Goal: Task Accomplishment & Management: Complete application form

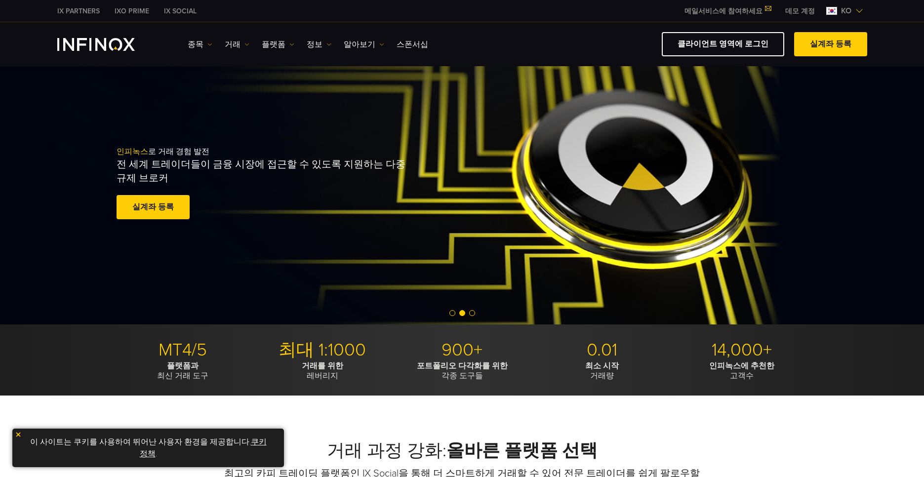
click at [862, 10] on img at bounding box center [860, 11] width 8 height 8
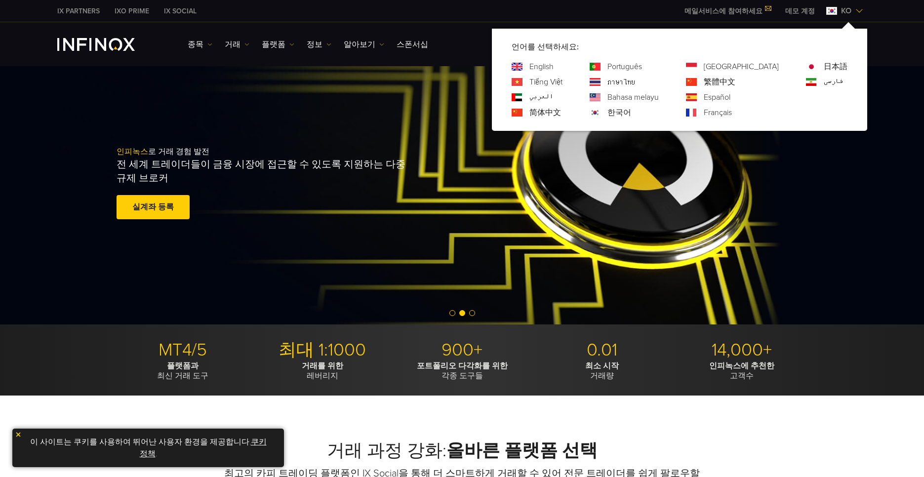
click at [631, 114] on link "한국어" at bounding box center [620, 113] width 24 height 12
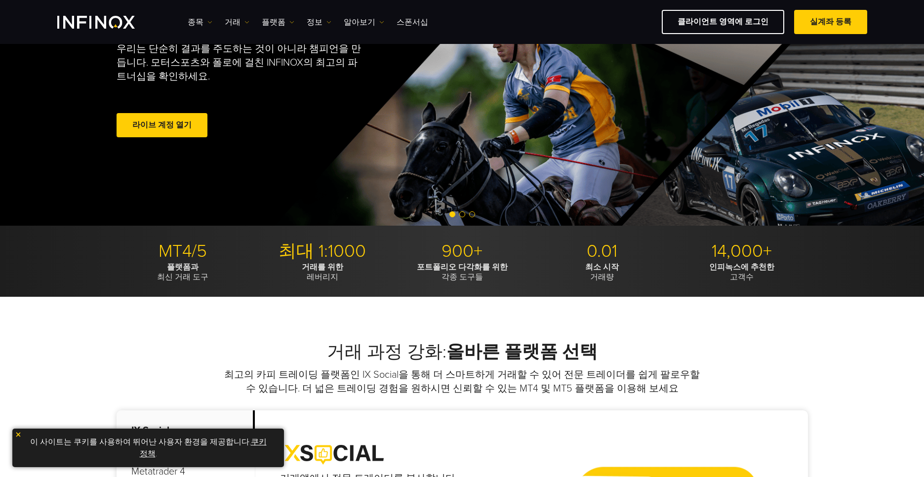
scroll to position [445, 0]
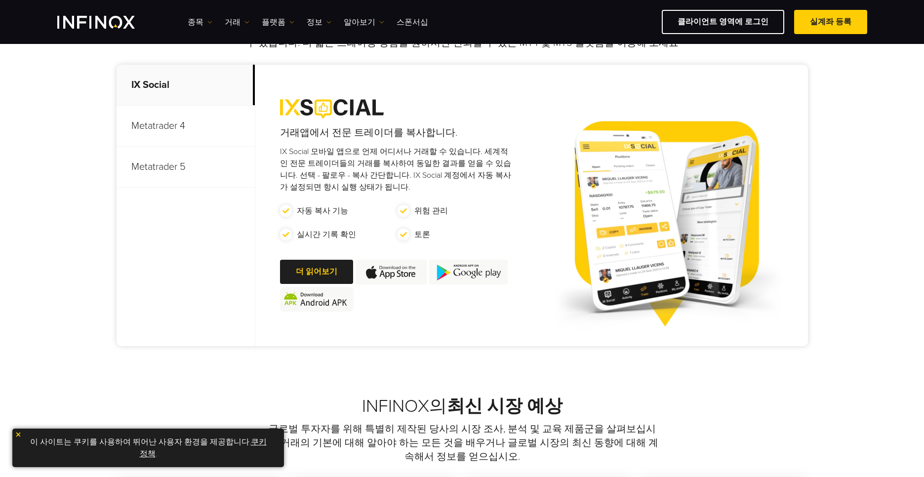
click at [168, 163] on p "Metatrader 5" at bounding box center [186, 167] width 138 height 41
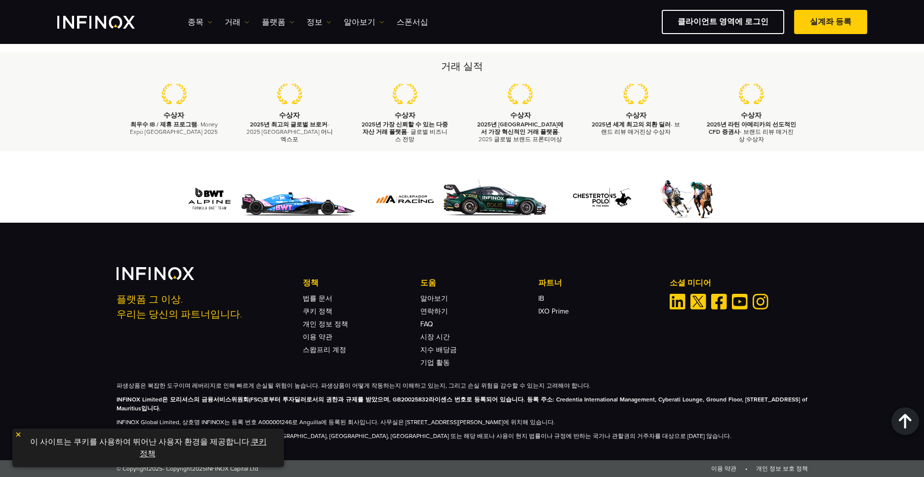
scroll to position [2238, 0]
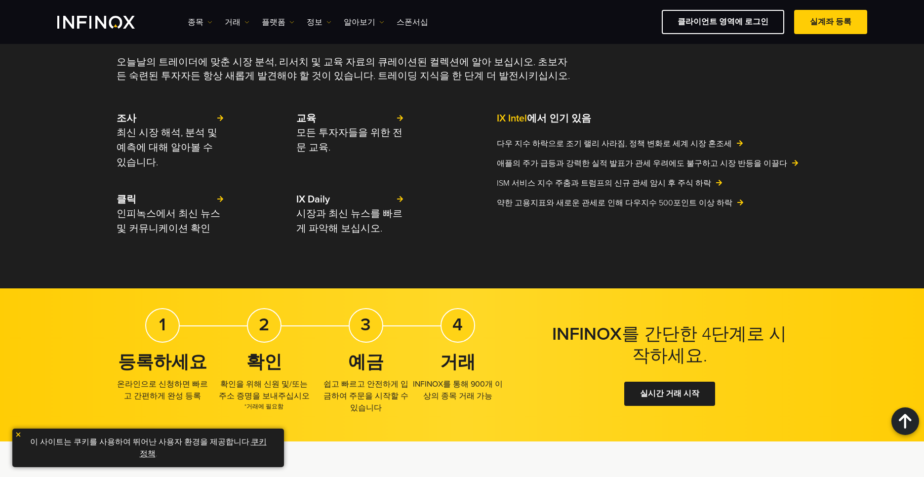
click at [15, 434] on img at bounding box center [18, 434] width 7 height 7
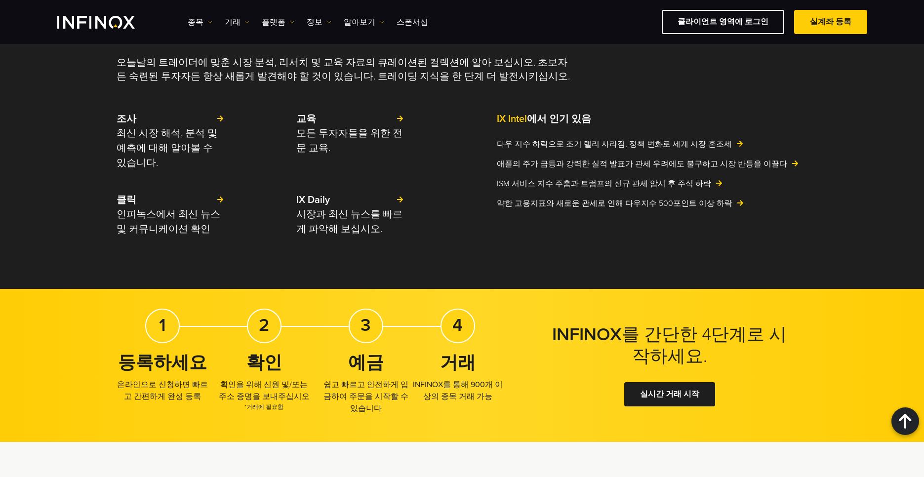
scroll to position [1258, 0]
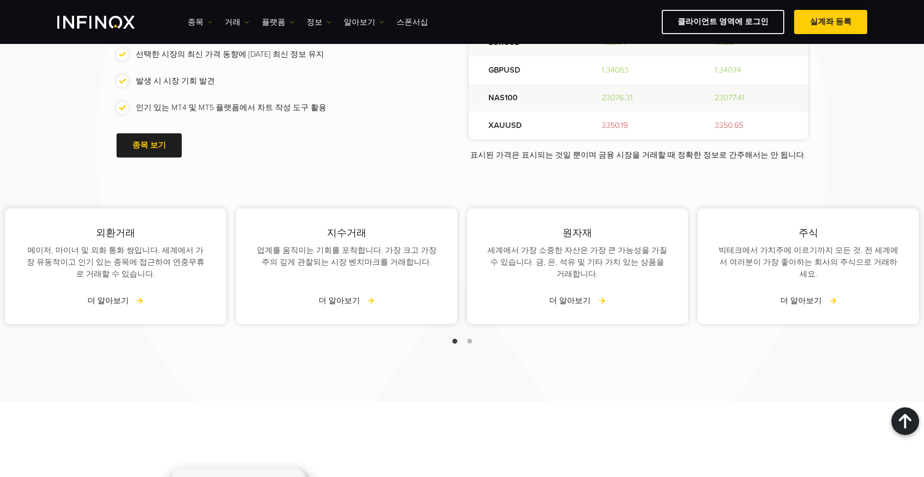
click at [833, 28] on link "실계좌 등록" at bounding box center [831, 22] width 73 height 24
